Goal: Task Accomplishment & Management: Manage account settings

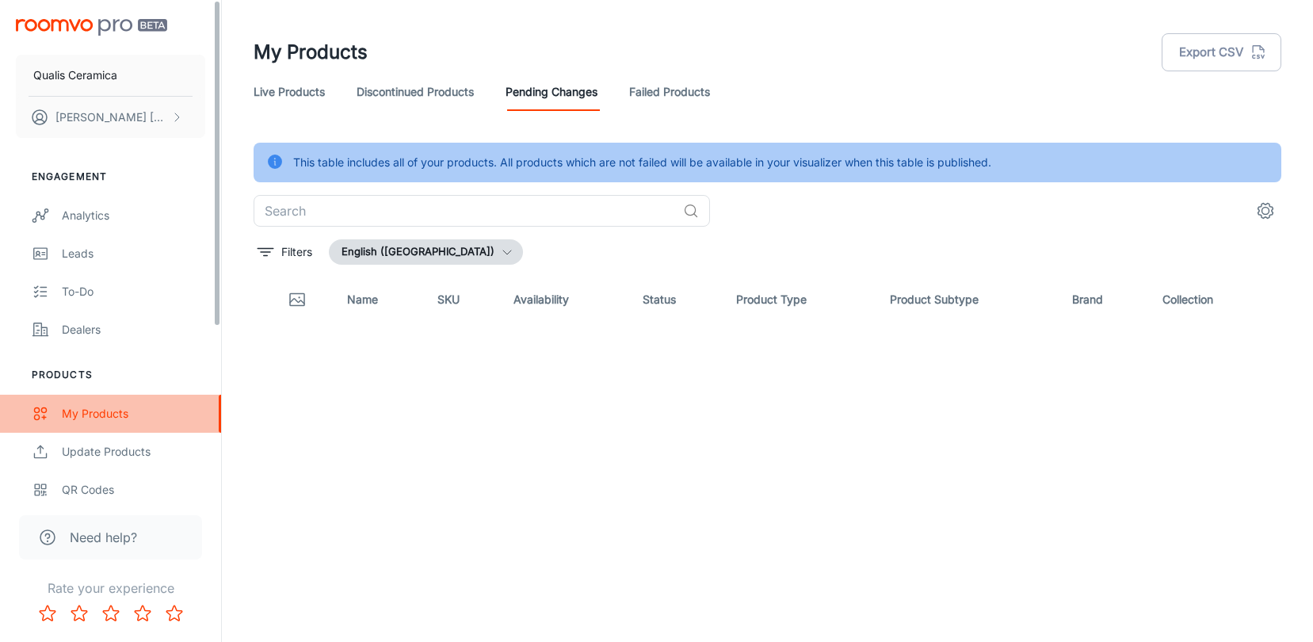
click at [77, 416] on div "My Products" at bounding box center [133, 413] width 143 height 17
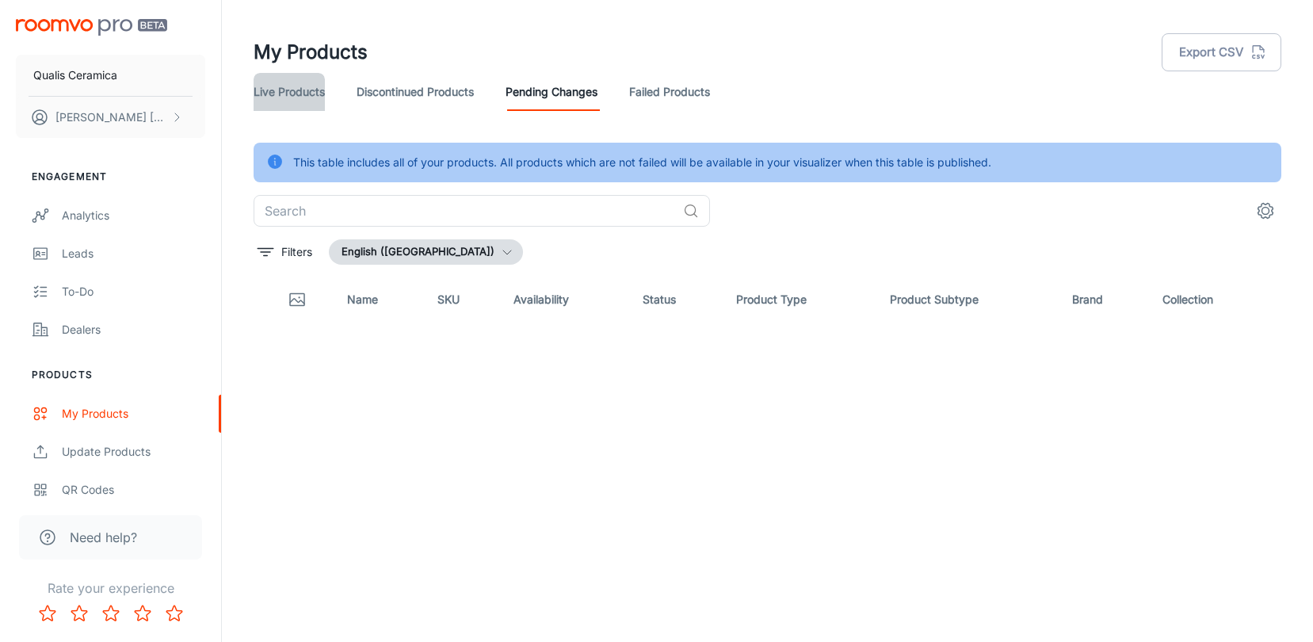
click at [303, 88] on link "Live Products" at bounding box center [289, 92] width 71 height 38
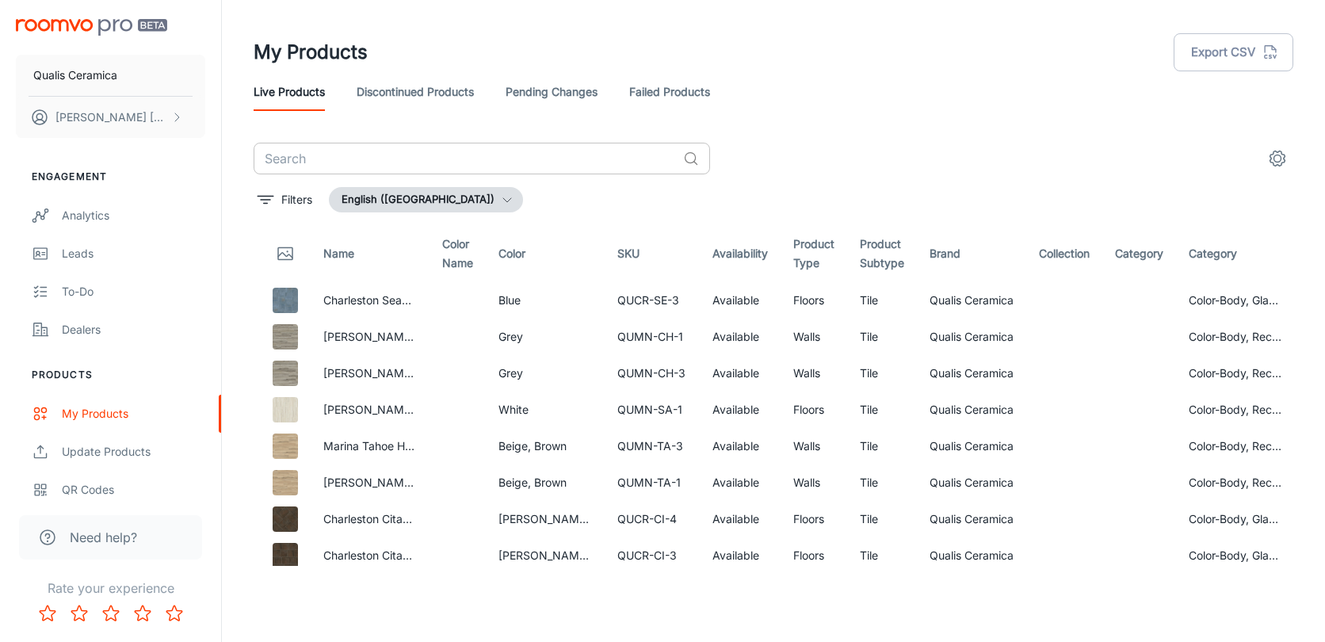
click at [339, 166] on input "text" at bounding box center [465, 159] width 423 height 32
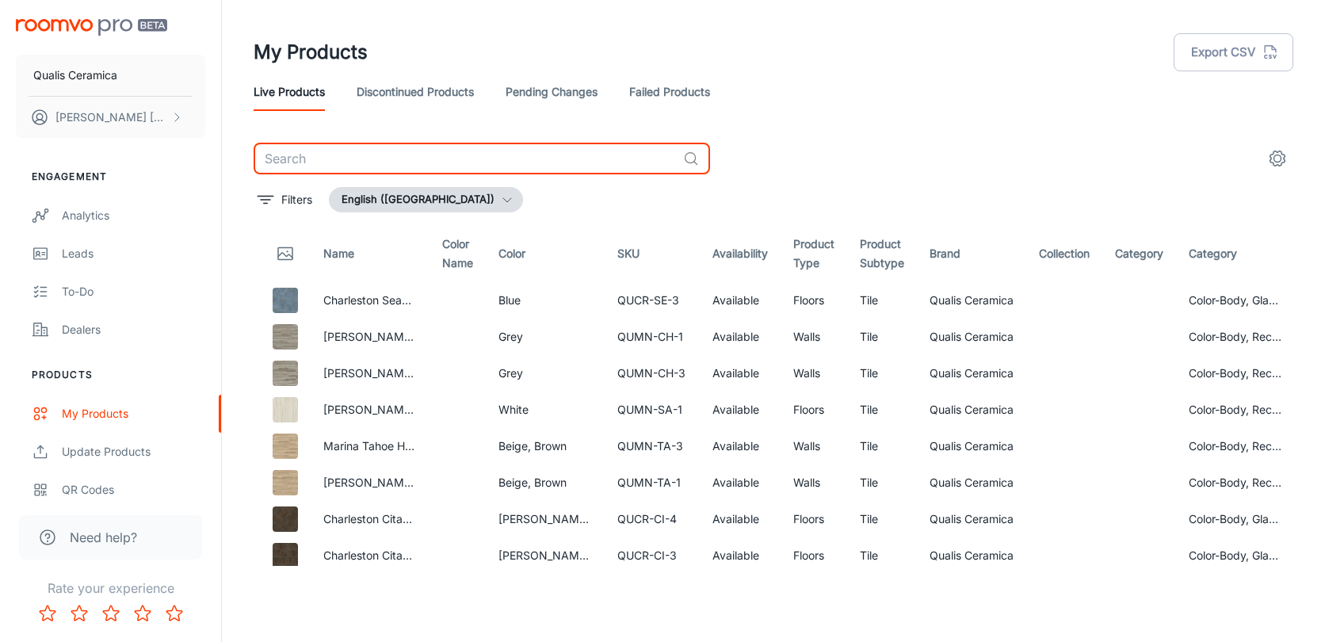
paste input "QULX-MI-4H"
type input "QULX-MI-4H"
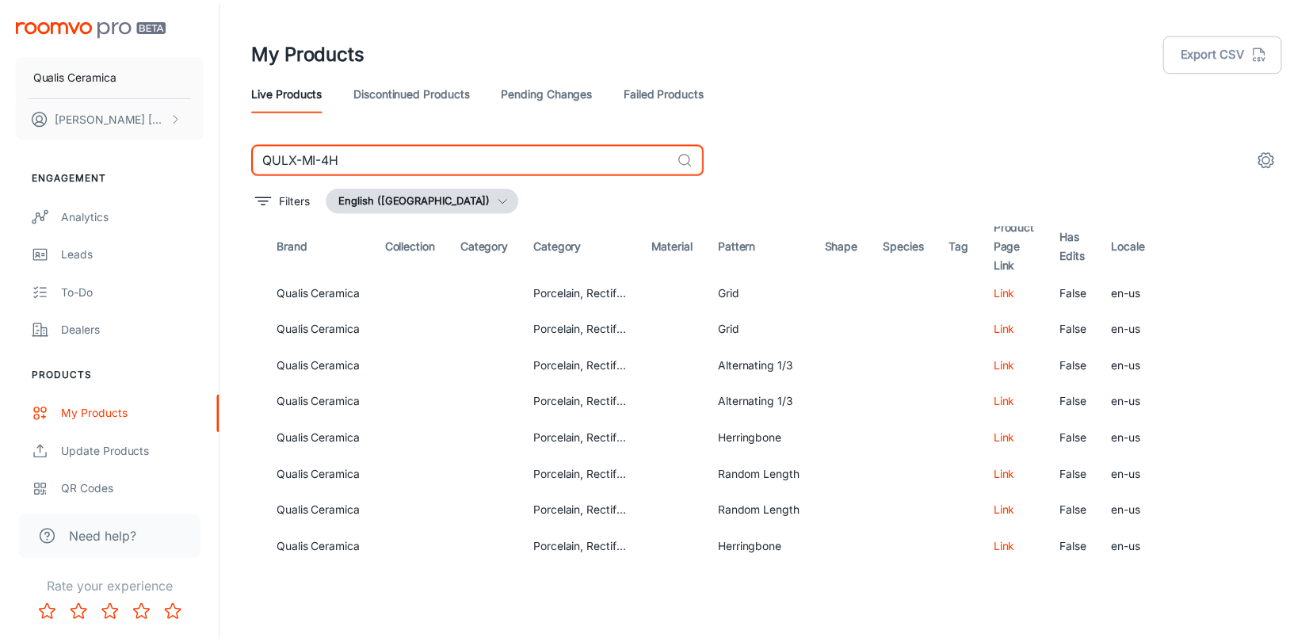
scroll to position [20, 633]
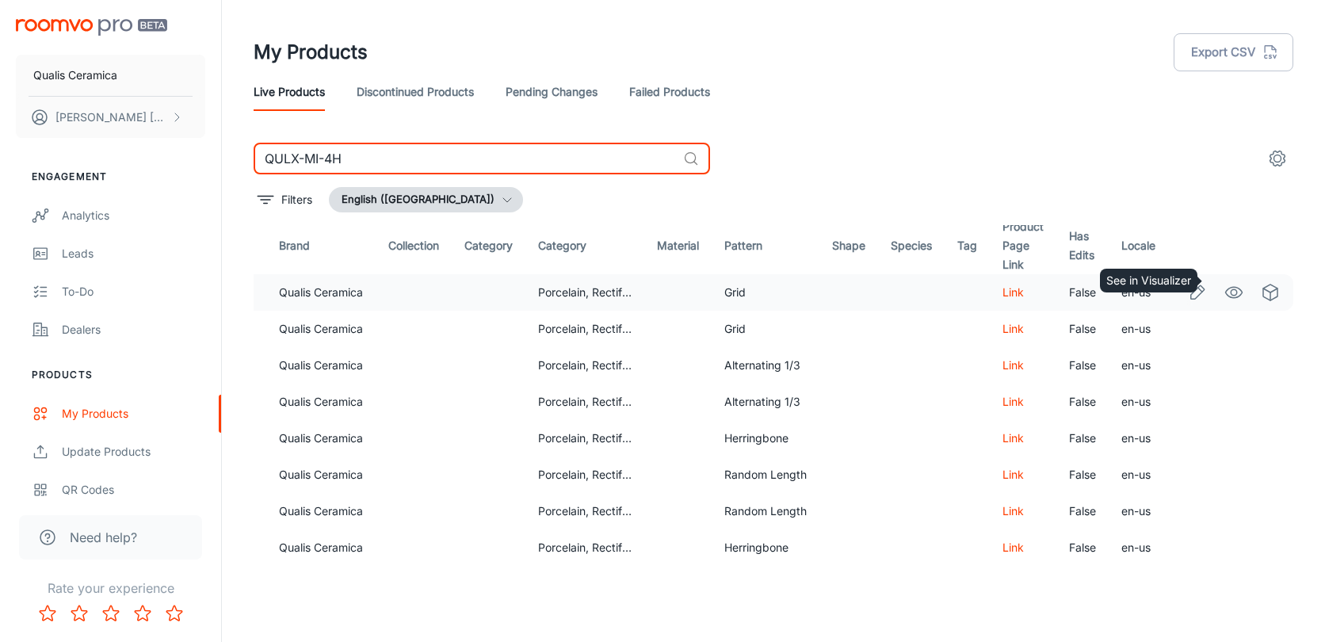
click at [1231, 289] on circle "See in Visualizer" at bounding box center [1234, 292] width 6 height 6
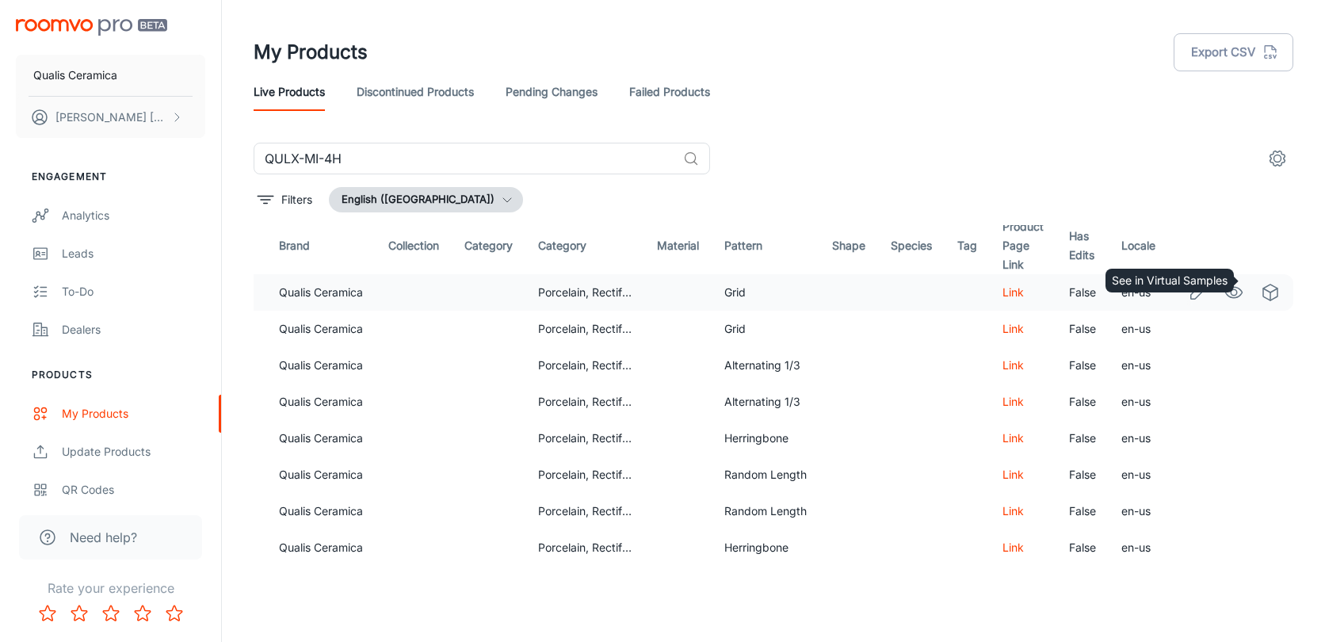
click at [1270, 282] on link "See in Virtual Samples" at bounding box center [1270, 292] width 27 height 27
click at [1192, 285] on icon "Edit" at bounding box center [1197, 292] width 19 height 19
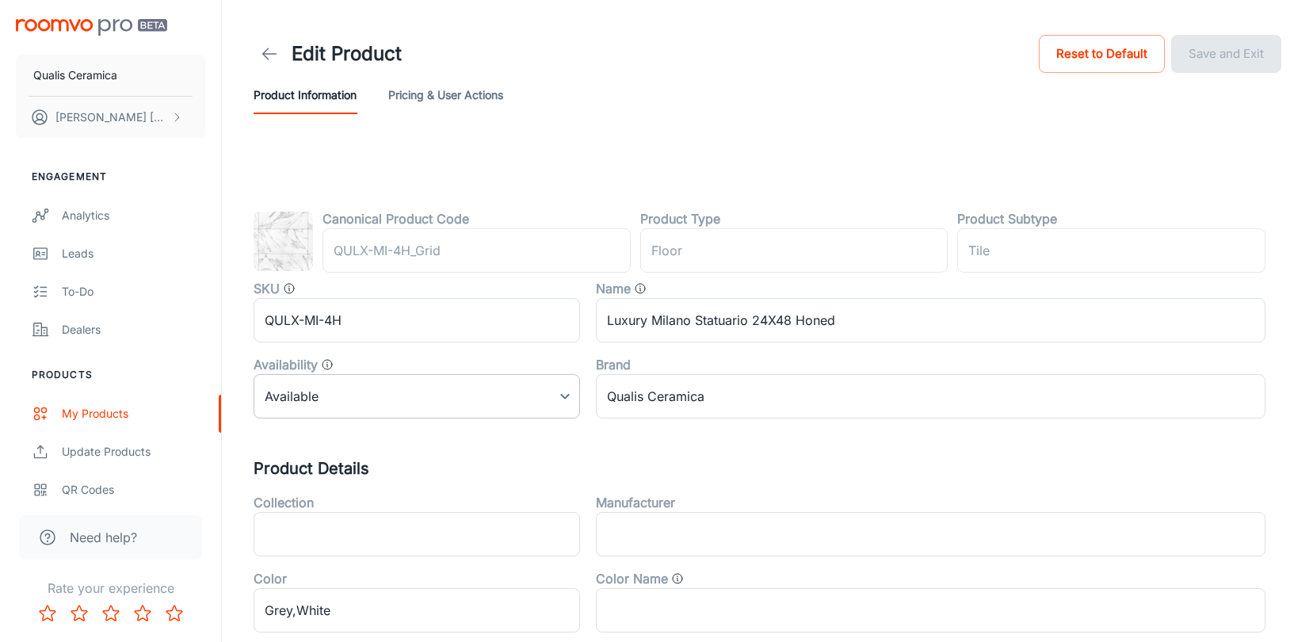
click at [576, 396] on body "Qualis Ceramica [PERSON_NAME] Engagement Analytics Leads To-do Dealers Products…" at bounding box center [656, 321] width 1313 height 642
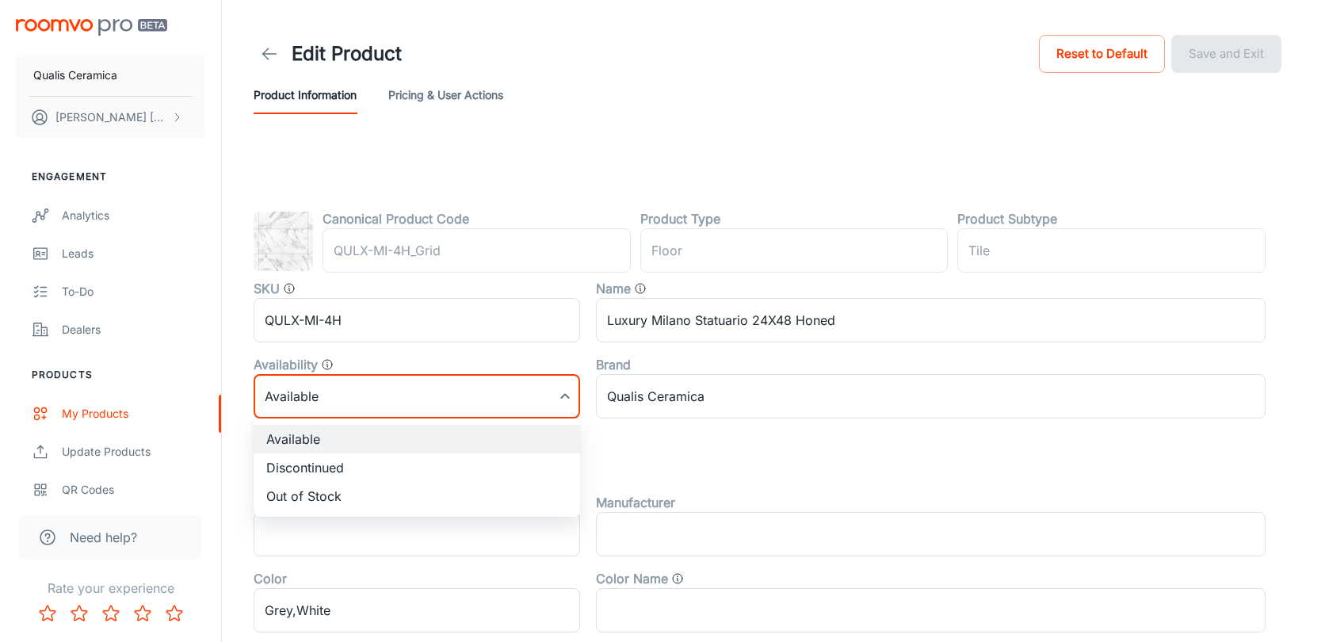
click at [586, 378] on div at bounding box center [662, 321] width 1325 height 642
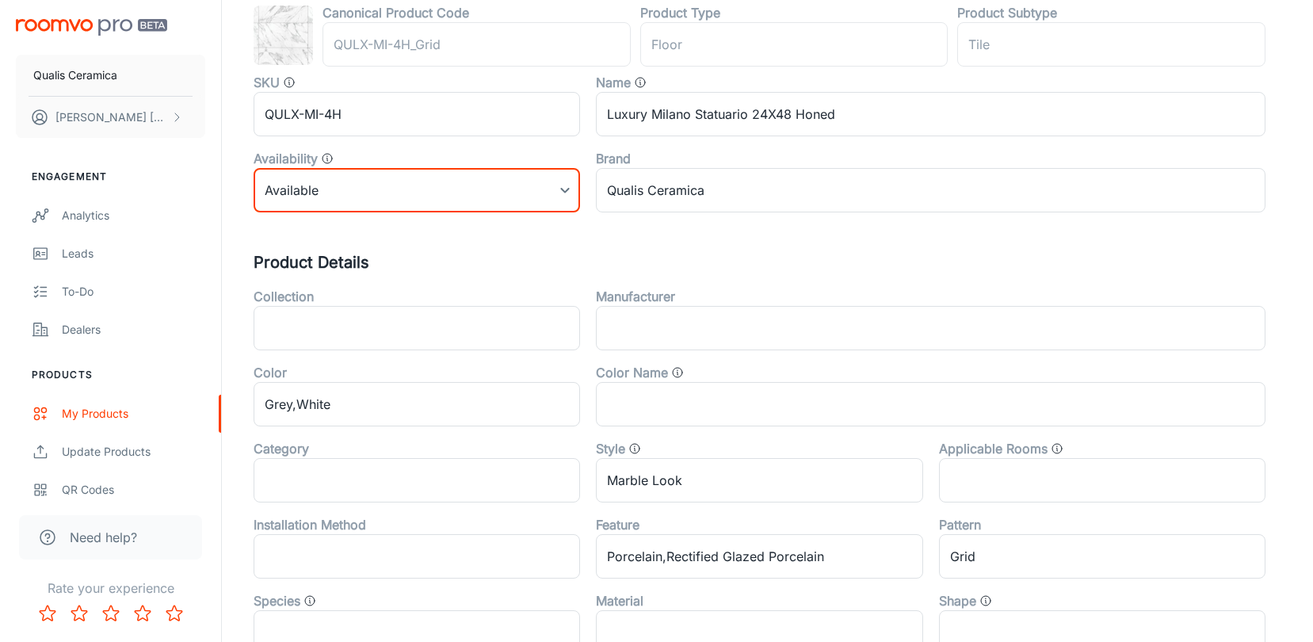
scroll to position [135, 0]
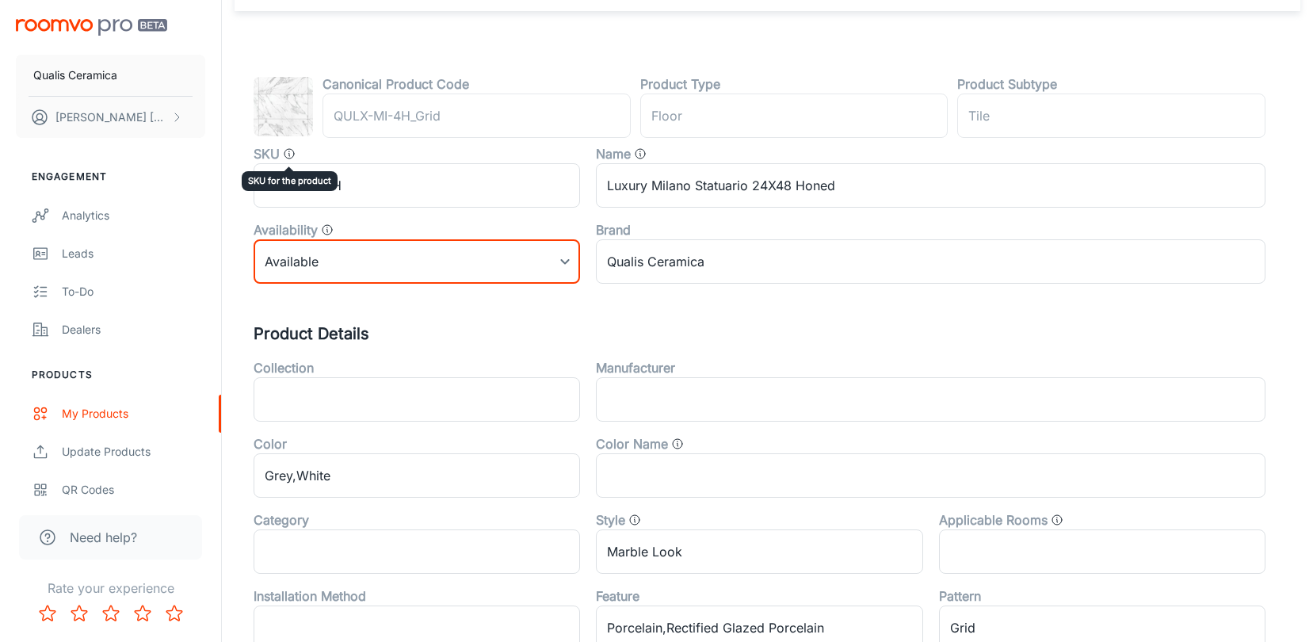
click at [291, 152] on icon "SKU for the product" at bounding box center [289, 153] width 13 height 13
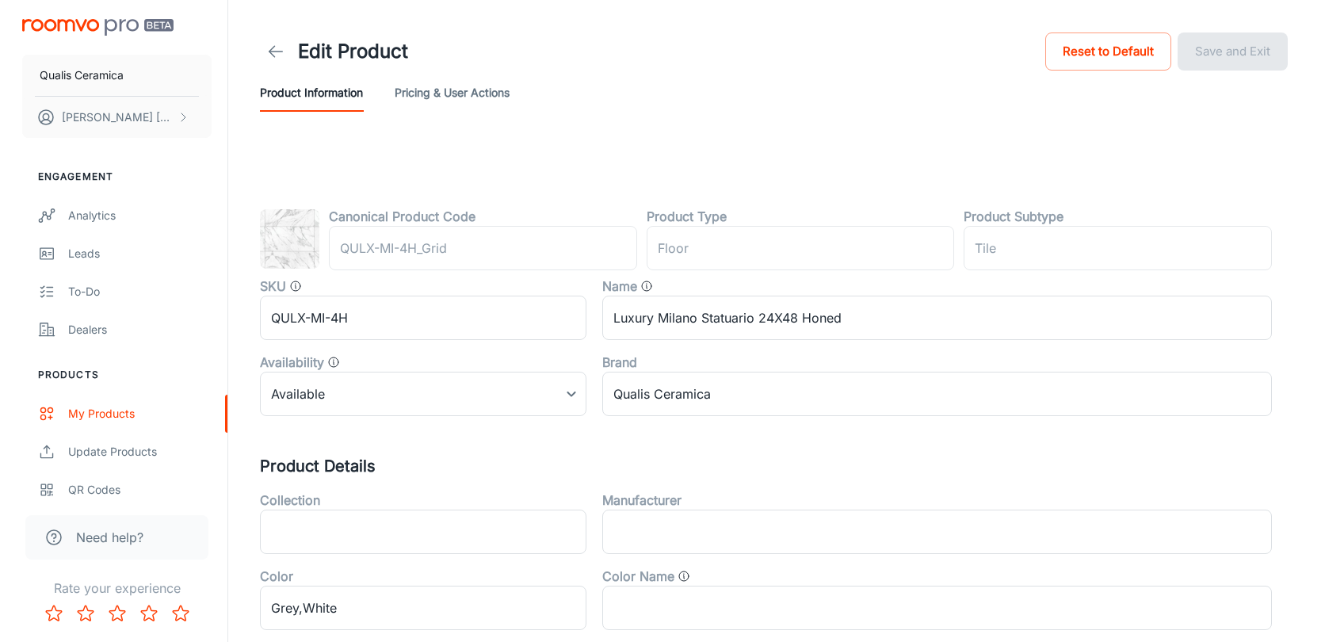
scroll to position [0, 0]
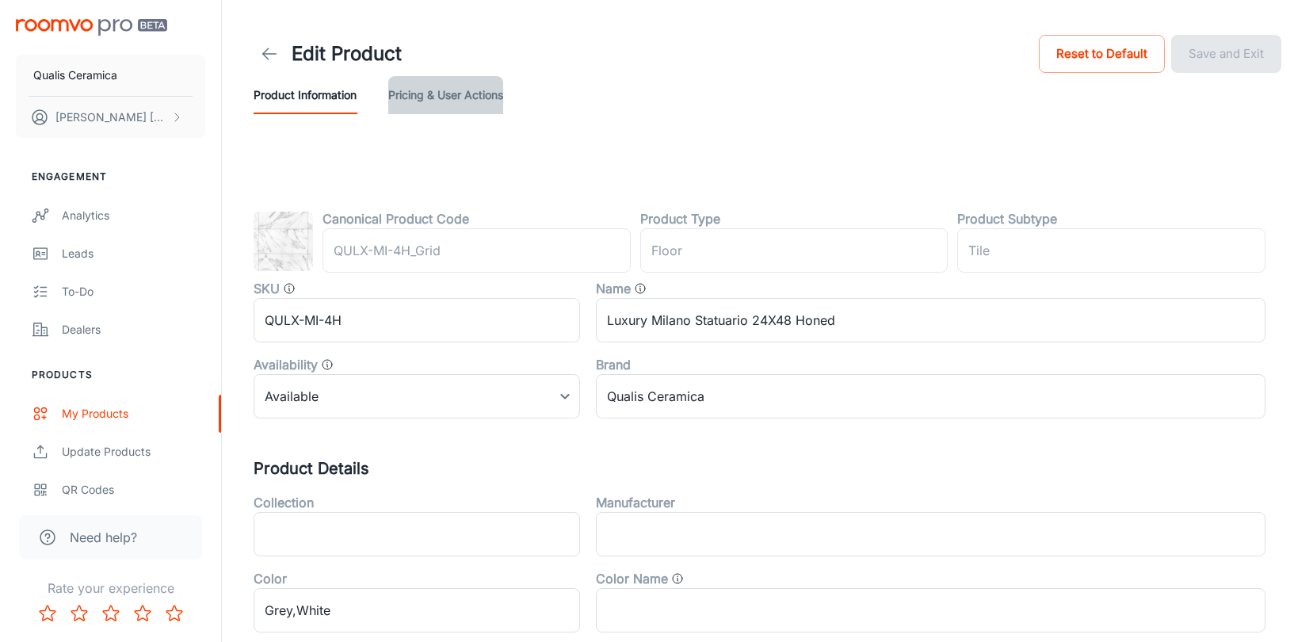
click at [460, 105] on button "Pricing & User Actions" at bounding box center [445, 95] width 115 height 38
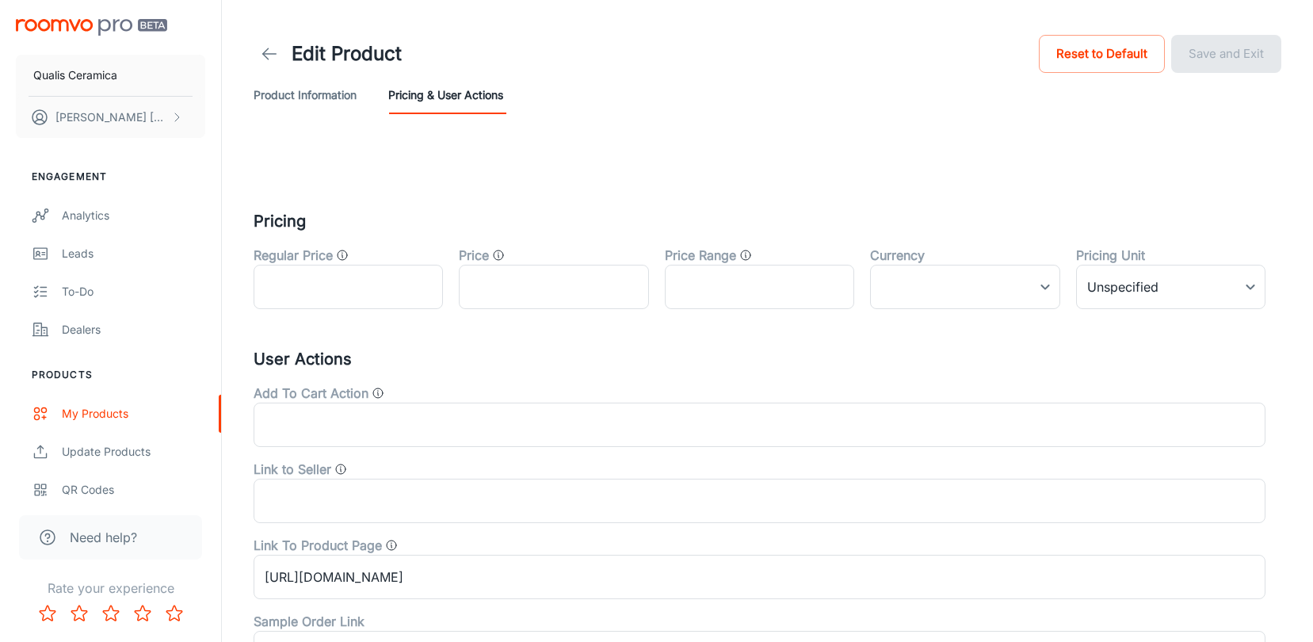
click at [300, 95] on button "Product Information" at bounding box center [305, 95] width 103 height 38
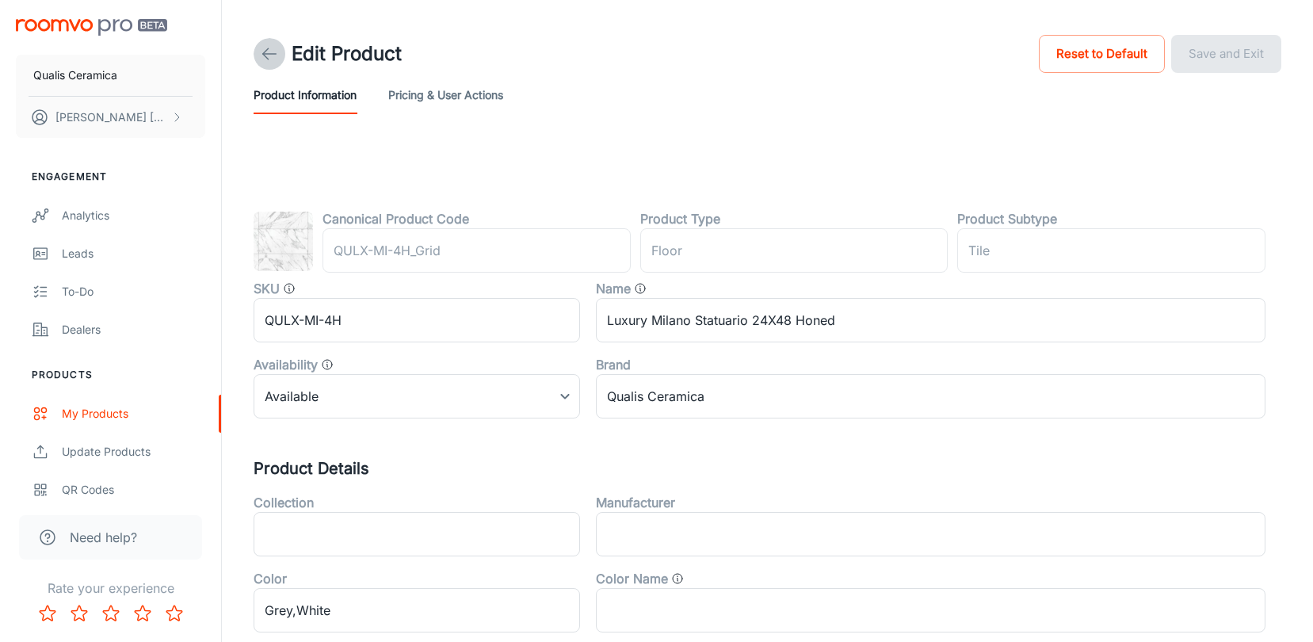
click at [276, 52] on icon at bounding box center [269, 53] width 19 height 19
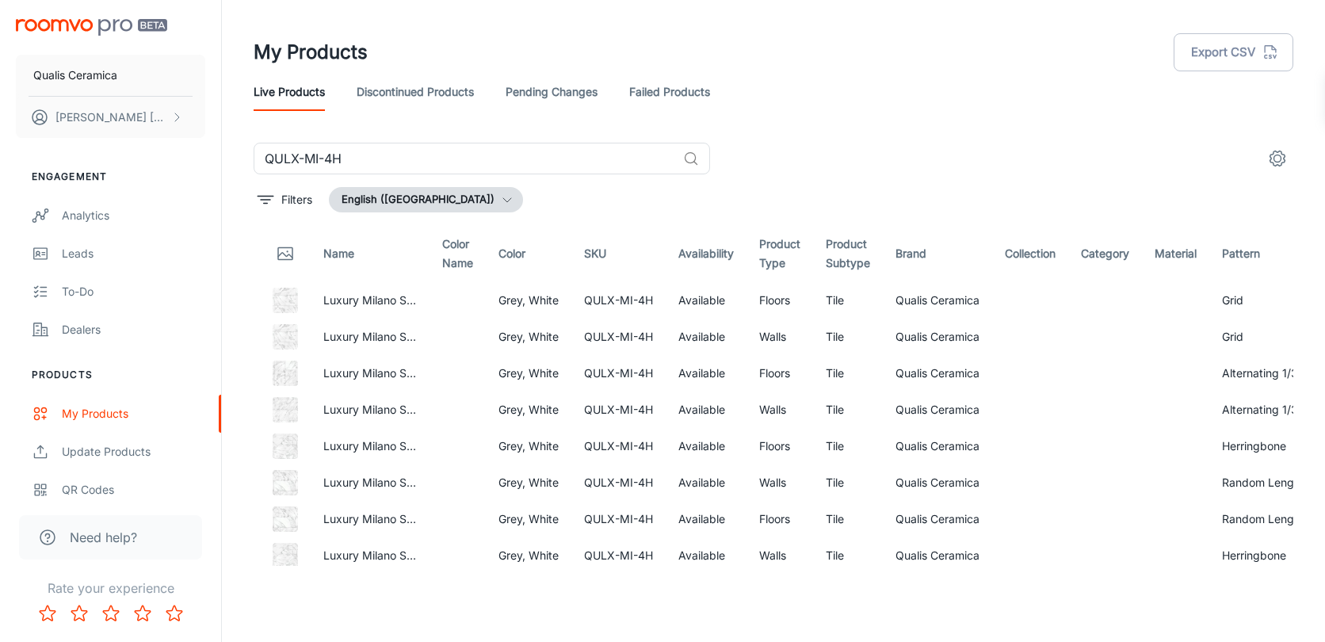
click at [483, 200] on div "Filters English ([GEOGRAPHIC_DATA])" at bounding box center [774, 199] width 1040 height 25
click at [475, 197] on button "English ([GEOGRAPHIC_DATA])" at bounding box center [426, 199] width 194 height 25
click at [776, 143] on div at bounding box center [662, 321] width 1325 height 642
click at [269, 199] on icon "filter" at bounding box center [265, 199] width 19 height 19
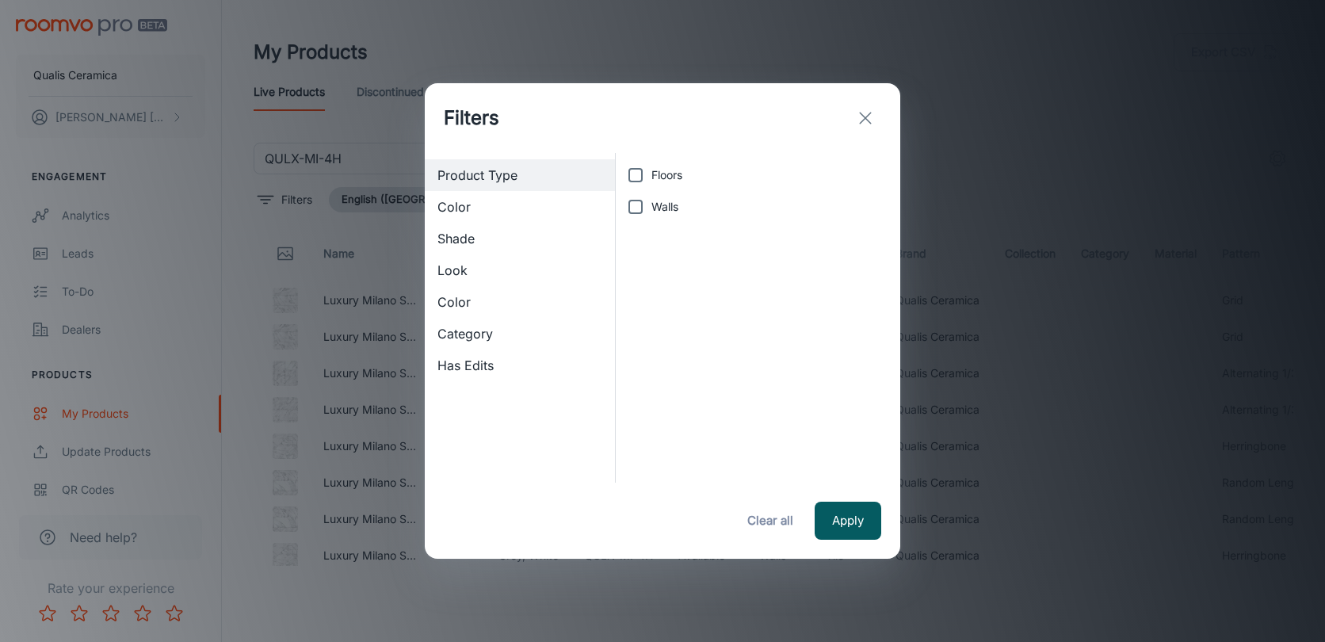
click at [990, 113] on div "Filters Product Type Color Shade Look Color Category Has Edits Floors Walls App…" at bounding box center [662, 321] width 1325 height 642
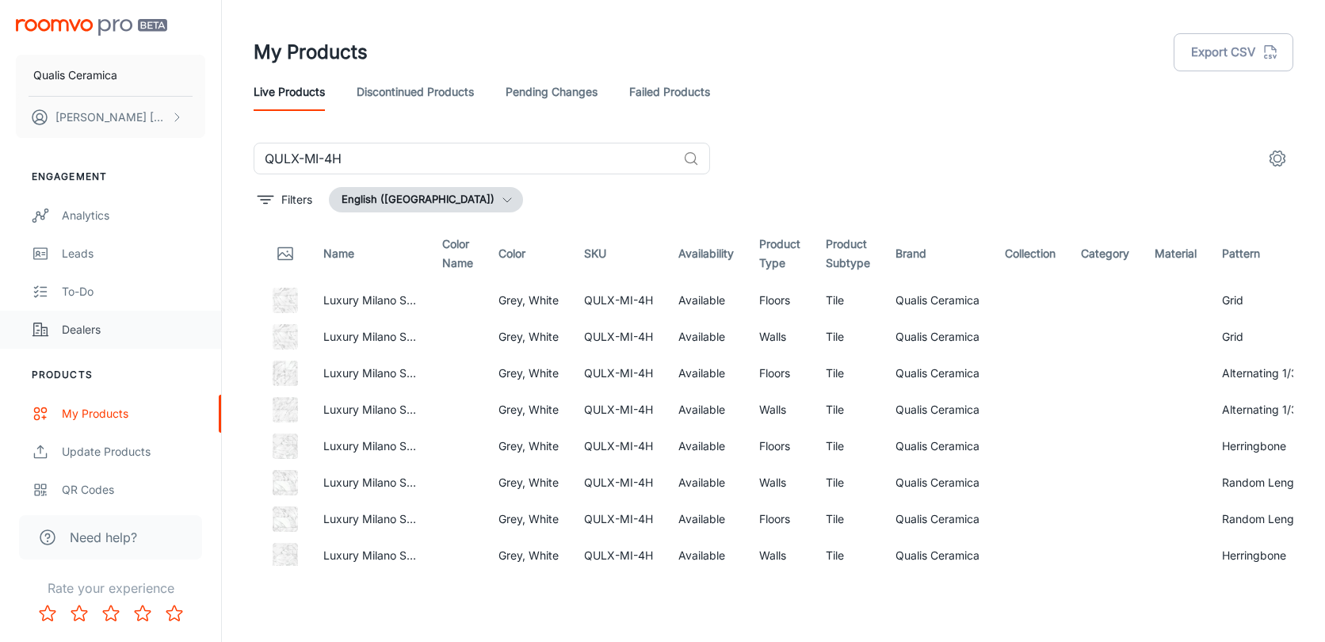
click at [104, 336] on div "Dealers" at bounding box center [133, 329] width 143 height 17
